Goal: Task Accomplishment & Management: Complete application form

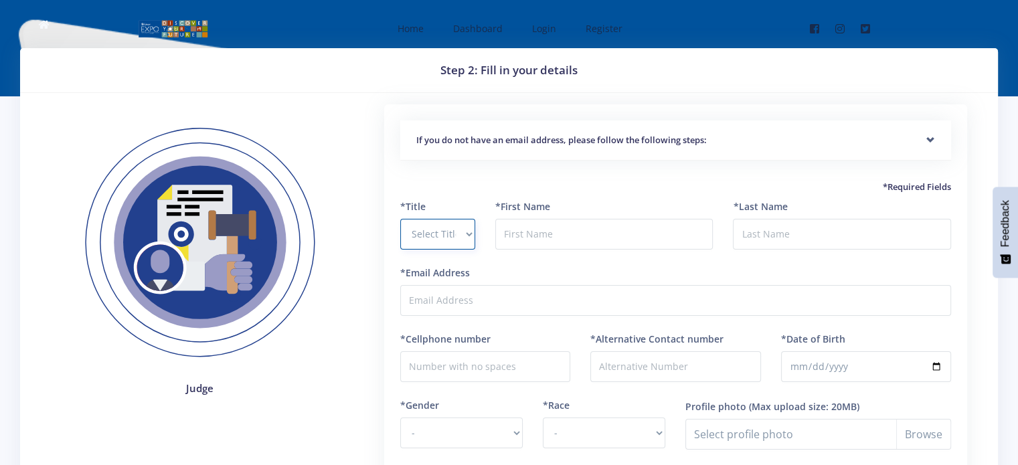
click at [460, 225] on select "Select Title Prof Dr Mr Mrs Ms [PERSON_NAME]" at bounding box center [437, 234] width 75 height 31
select select "Mr"
click at [400, 219] on select "Select Title Prof Dr Mr Mrs Ms [PERSON_NAME]" at bounding box center [437, 234] width 75 height 31
click at [512, 236] on input "text" at bounding box center [604, 234] width 218 height 31
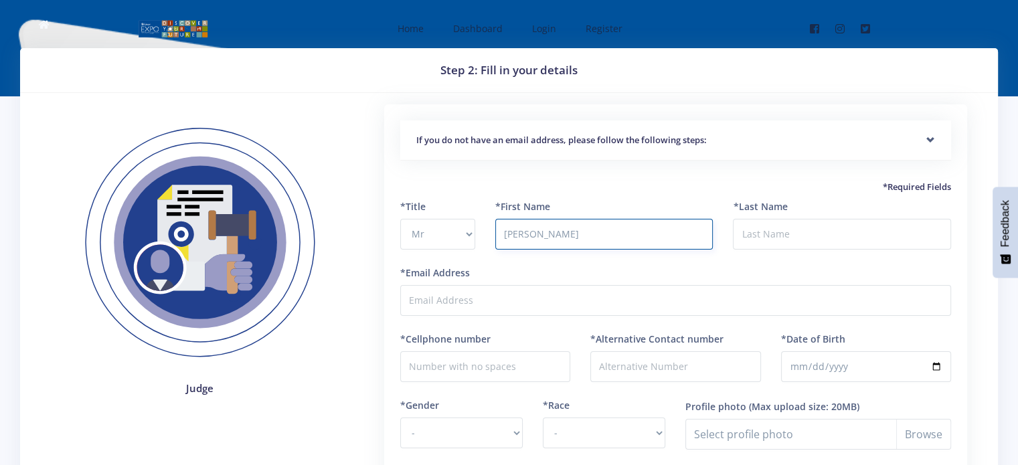
type input "[PERSON_NAME]"
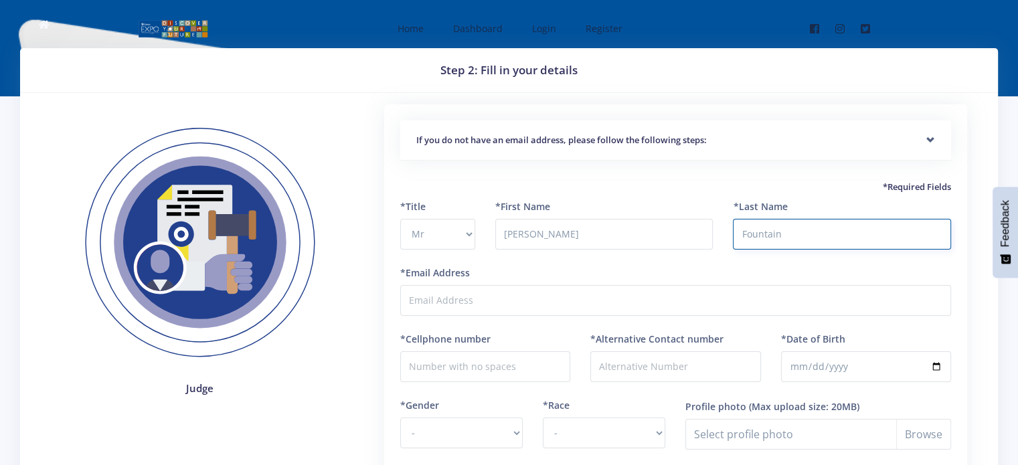
type input "Fountain"
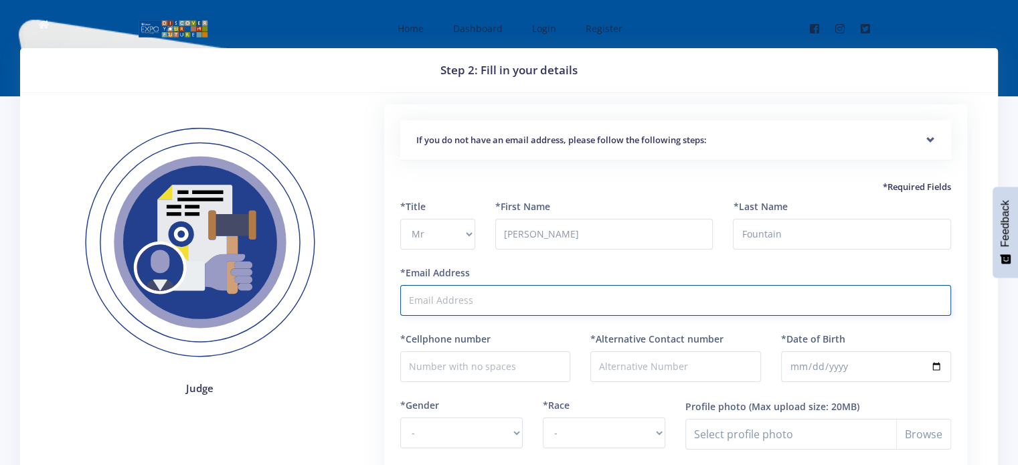
click at [420, 293] on input "*Email Address" at bounding box center [675, 300] width 551 height 31
type input "[EMAIL_ADDRESS][DOMAIN_NAME]"
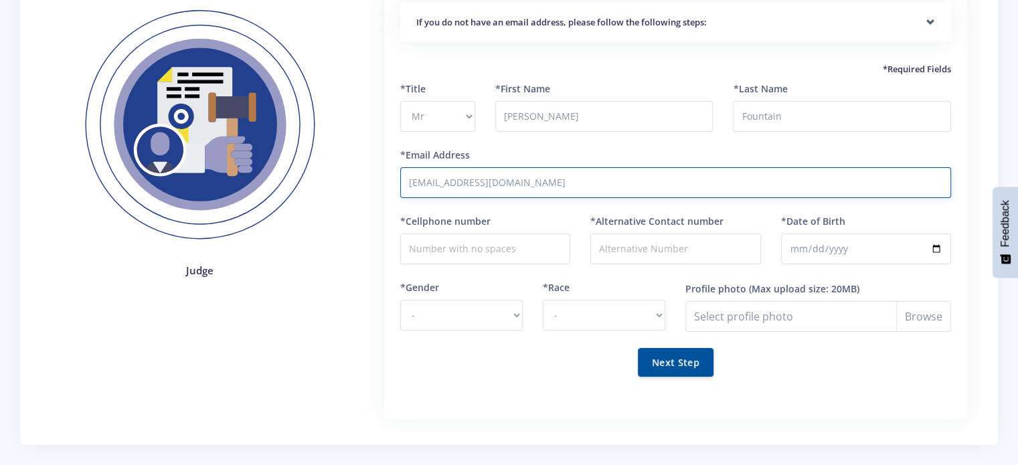
scroll to position [134, 0]
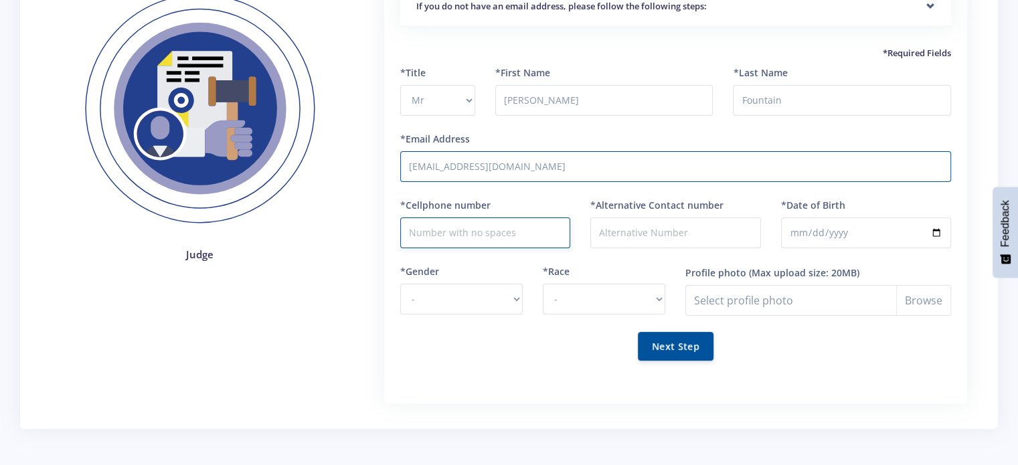
click at [434, 240] on input "*Cellphone number" at bounding box center [485, 233] width 170 height 31
type input "0838222147"
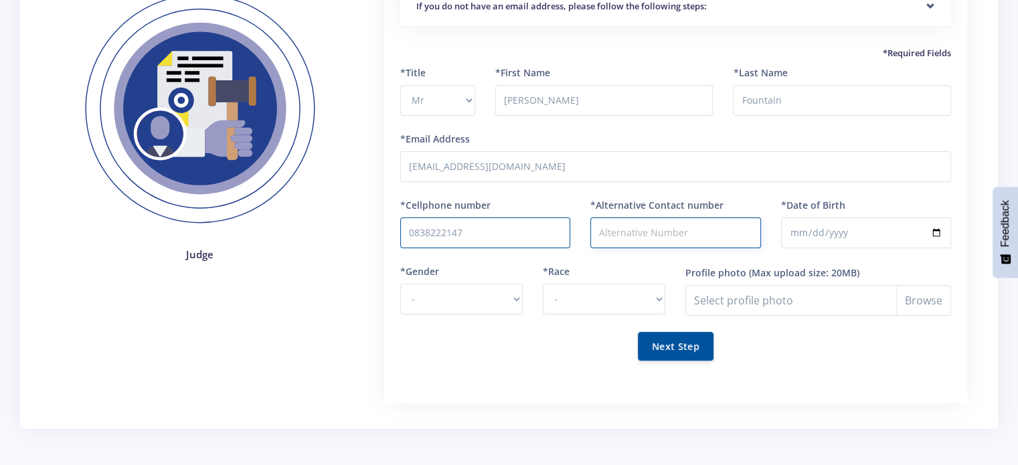
click at [618, 232] on input "*Alternative Contact number" at bounding box center [676, 233] width 170 height 31
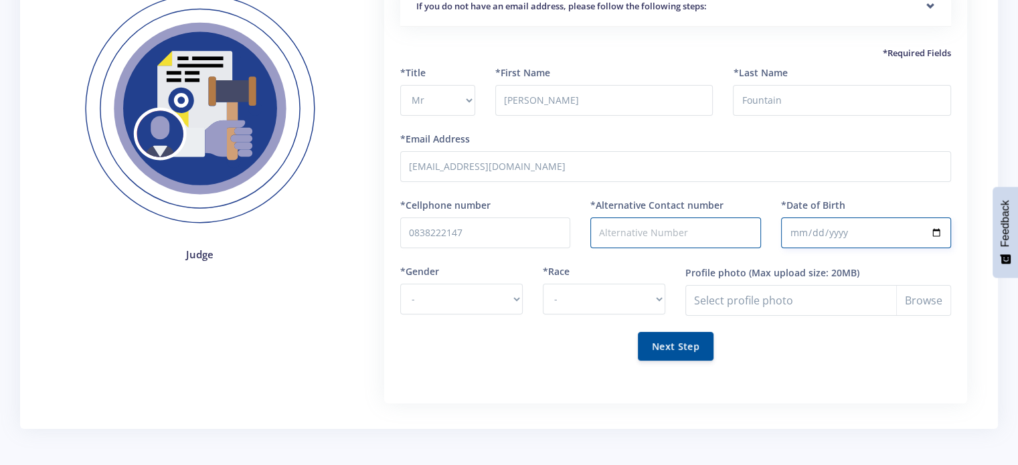
click at [832, 222] on input "*Date of Birth" at bounding box center [866, 233] width 170 height 31
click at [809, 231] on input "*Date of Birth" at bounding box center [866, 233] width 170 height 31
click at [801, 228] on input "*Date of Birth" at bounding box center [866, 233] width 170 height 31
click at [818, 235] on input "*Date of Birth" at bounding box center [866, 233] width 170 height 31
click at [801, 232] on input "*Date of Birth" at bounding box center [866, 233] width 170 height 31
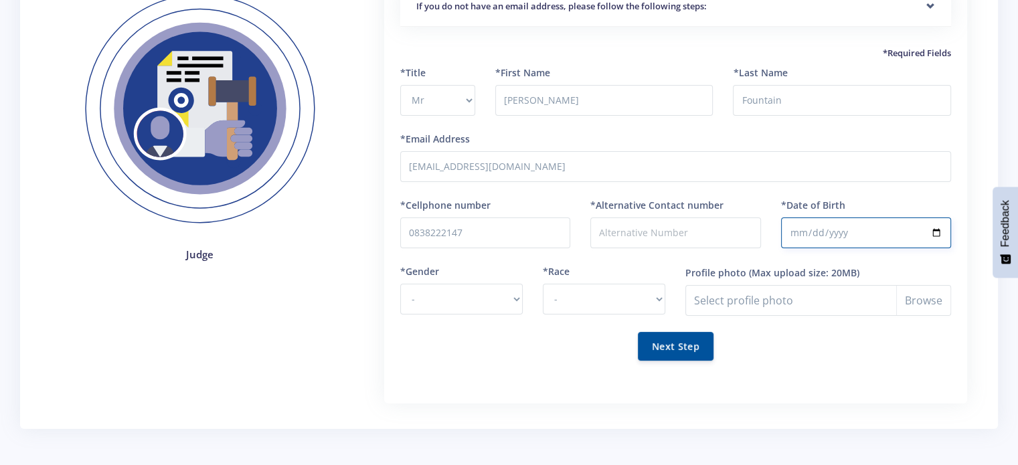
click at [797, 234] on input "*Date of Birth" at bounding box center [866, 233] width 170 height 31
click at [795, 232] on input "*Date of Birth" at bounding box center [866, 233] width 170 height 31
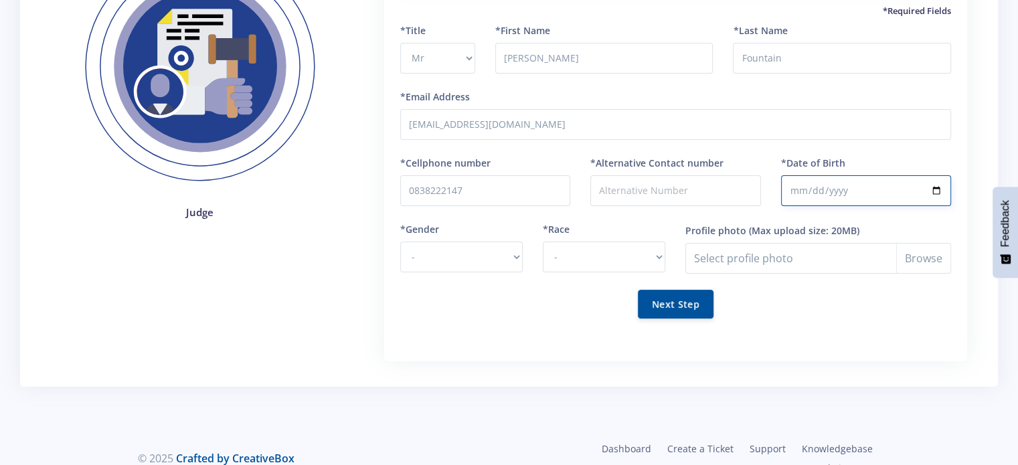
scroll to position [200, 0]
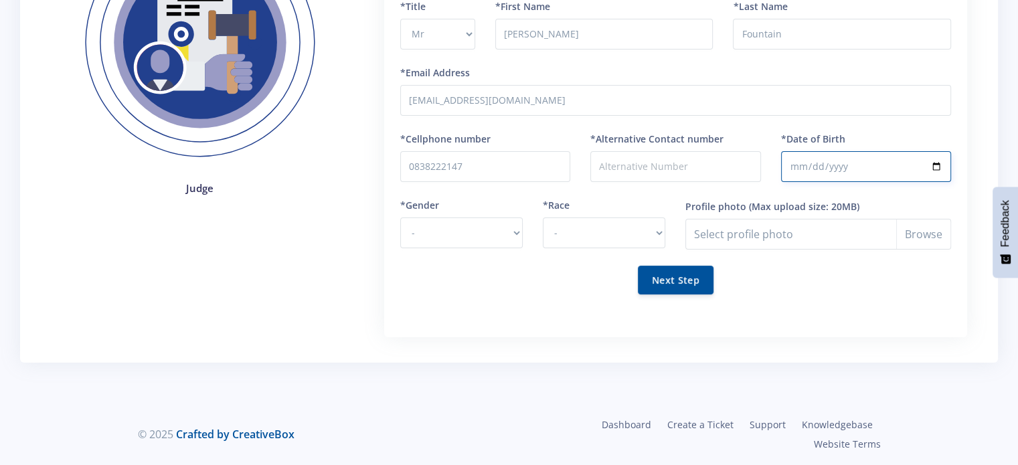
click at [795, 169] on input "*Date of Birth" at bounding box center [866, 166] width 170 height 31
click at [932, 161] on input "*Date of Birth" at bounding box center [866, 166] width 170 height 31
click at [936, 165] on input "*Date of Birth" at bounding box center [866, 166] width 170 height 31
click at [836, 171] on input "[DATE]" at bounding box center [866, 166] width 170 height 31
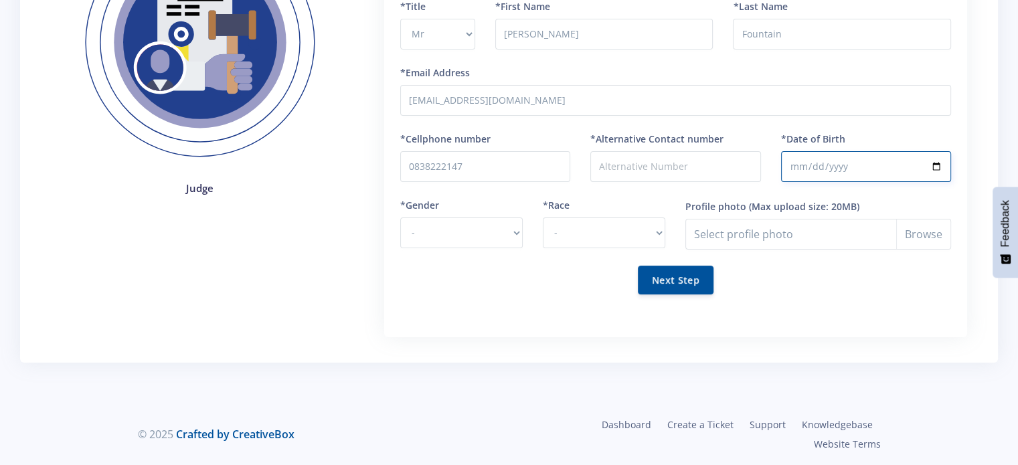
click at [811, 166] on input "[DATE]" at bounding box center [866, 166] width 170 height 31
click at [811, 170] on input "[DATE]" at bounding box center [866, 166] width 170 height 31
click at [939, 170] on input "[DATE]" at bounding box center [866, 166] width 170 height 31
type input "[DATE]"
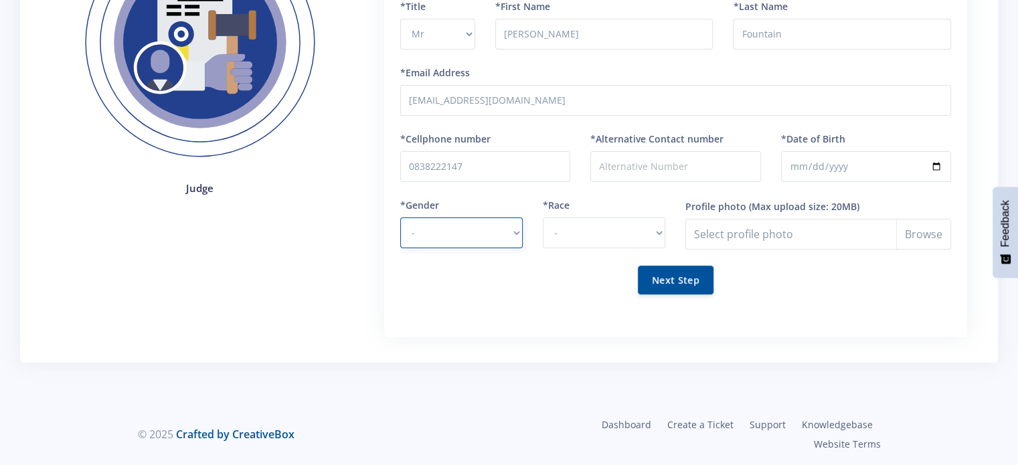
click at [434, 228] on select "- [DEMOGRAPHIC_DATA] [DEMOGRAPHIC_DATA]" at bounding box center [461, 233] width 123 height 31
click at [400, 218] on select "- [DEMOGRAPHIC_DATA] [DEMOGRAPHIC_DATA]" at bounding box center [461, 233] width 123 height 31
click at [438, 236] on select "- [DEMOGRAPHIC_DATA] [DEMOGRAPHIC_DATA]" at bounding box center [461, 233] width 123 height 31
select select "M"
click at [400, 218] on select "- [DEMOGRAPHIC_DATA] [DEMOGRAPHIC_DATA]" at bounding box center [461, 233] width 123 height 31
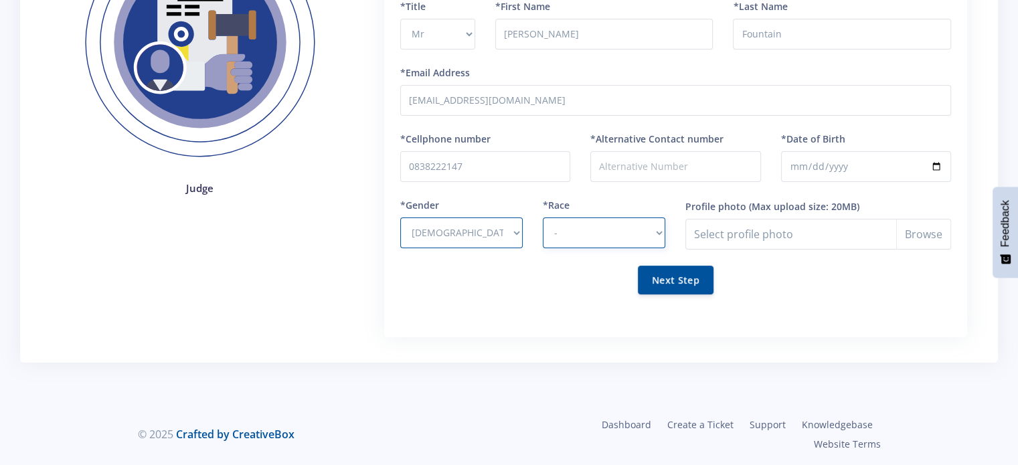
click at [552, 238] on select "- [DEMOGRAPHIC_DATA] Coloured Indian White Other" at bounding box center [604, 233] width 123 height 31
select select "White"
click at [543, 218] on select "- [DEMOGRAPHIC_DATA] Coloured Indian White Other" at bounding box center [604, 233] width 123 height 31
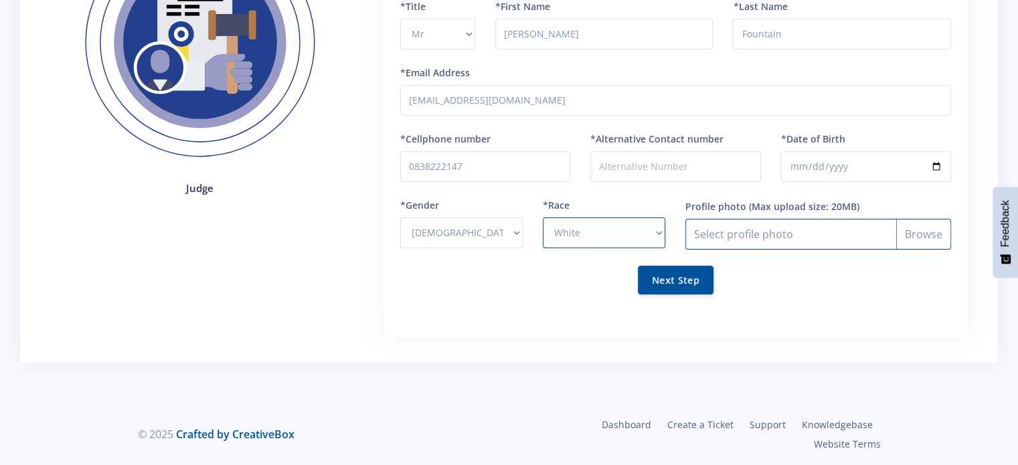
click at [779, 228] on input "Profile photo" at bounding box center [819, 234] width 266 height 31
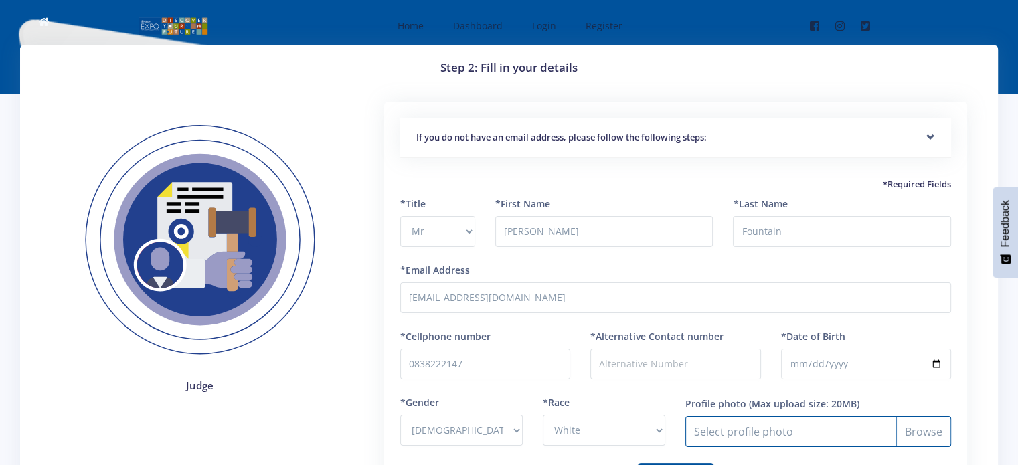
scroll to position [0, 0]
